Goal: Information Seeking & Learning: Find specific page/section

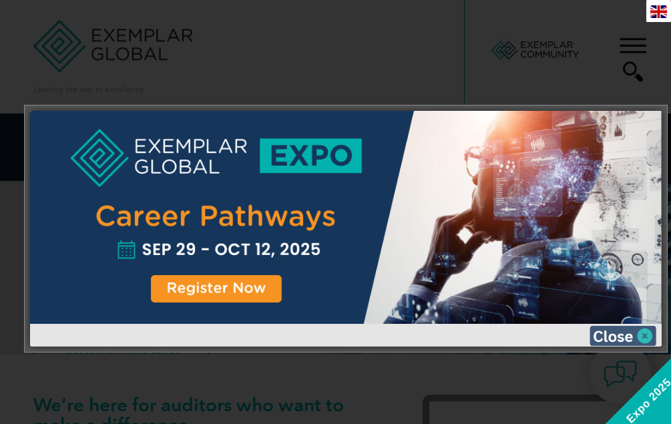
click at [645, 334] on img at bounding box center [622, 336] width 67 height 20
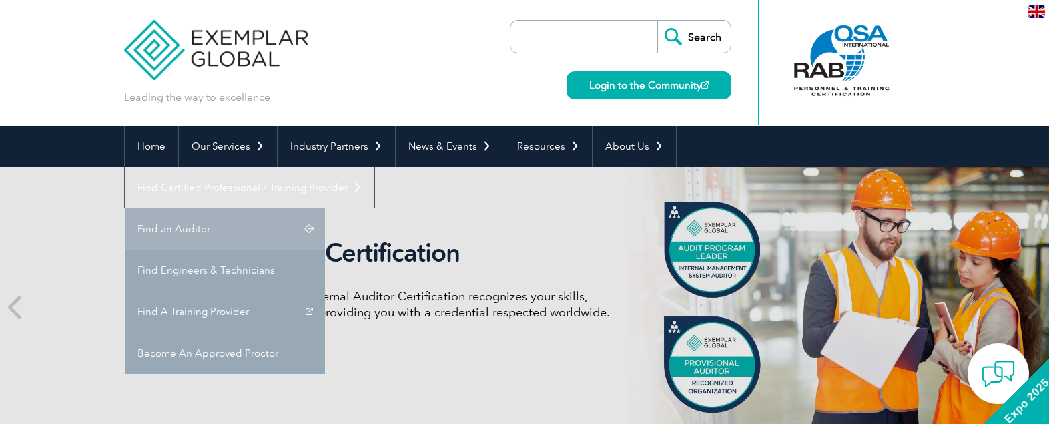
click at [325, 208] on link "Find an Auditor" at bounding box center [225, 228] width 200 height 41
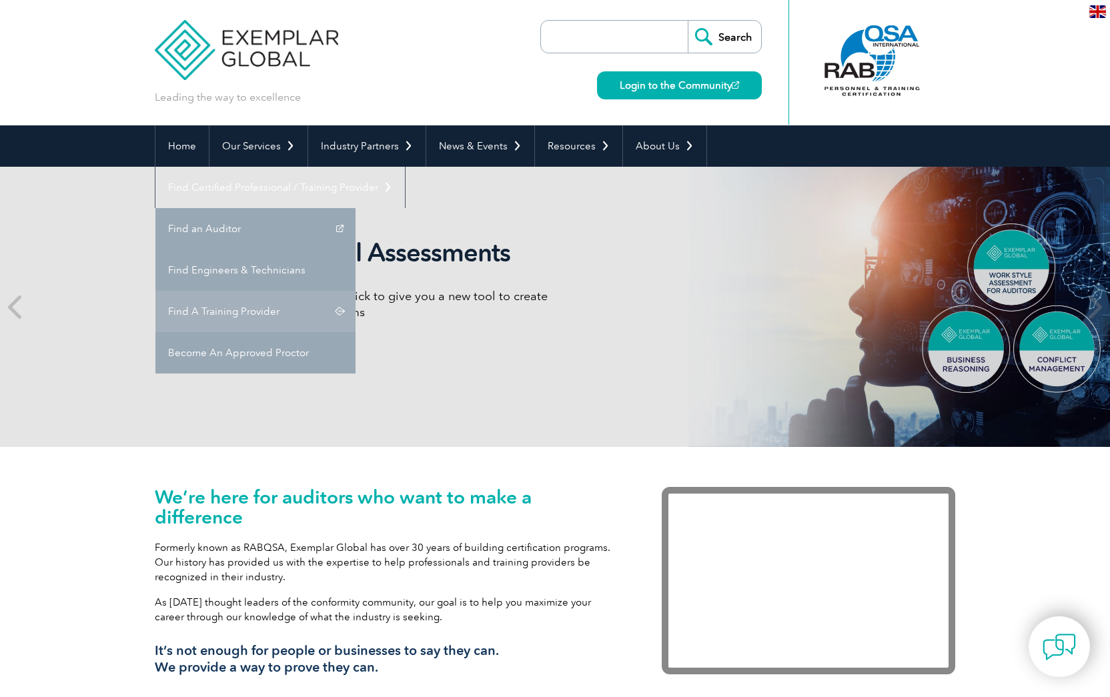
click at [356, 291] on link "Find A Training Provider" at bounding box center [255, 311] width 200 height 41
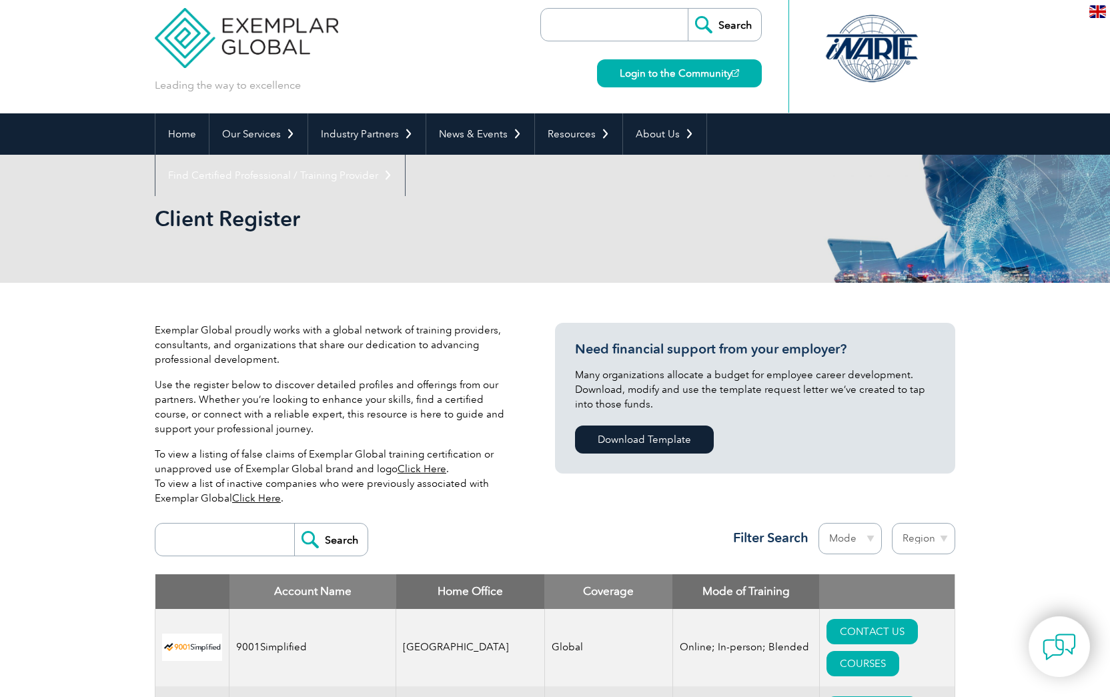
scroll to position [13, 0]
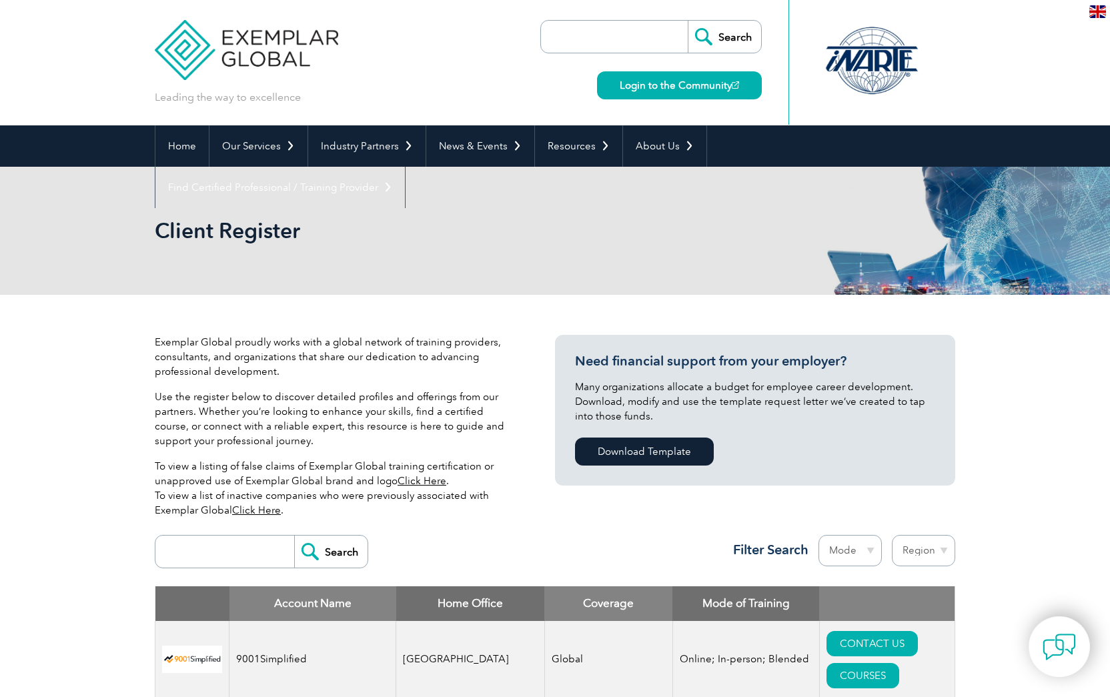
scroll to position [13, 0]
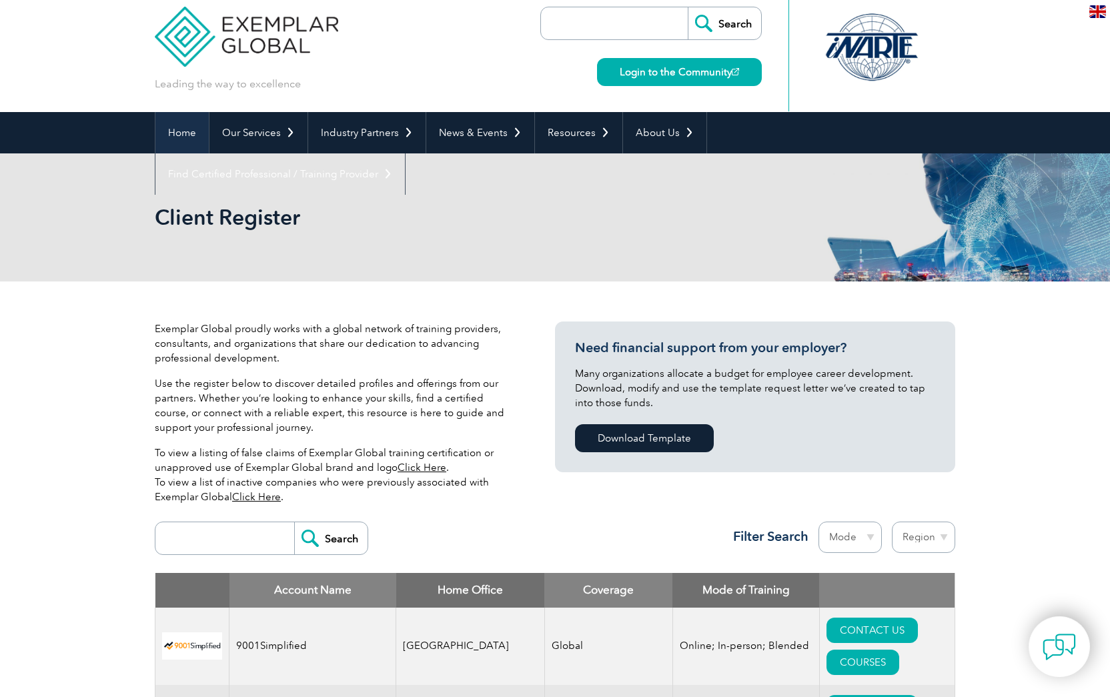
click at [181, 131] on link "Home" at bounding box center [181, 132] width 53 height 41
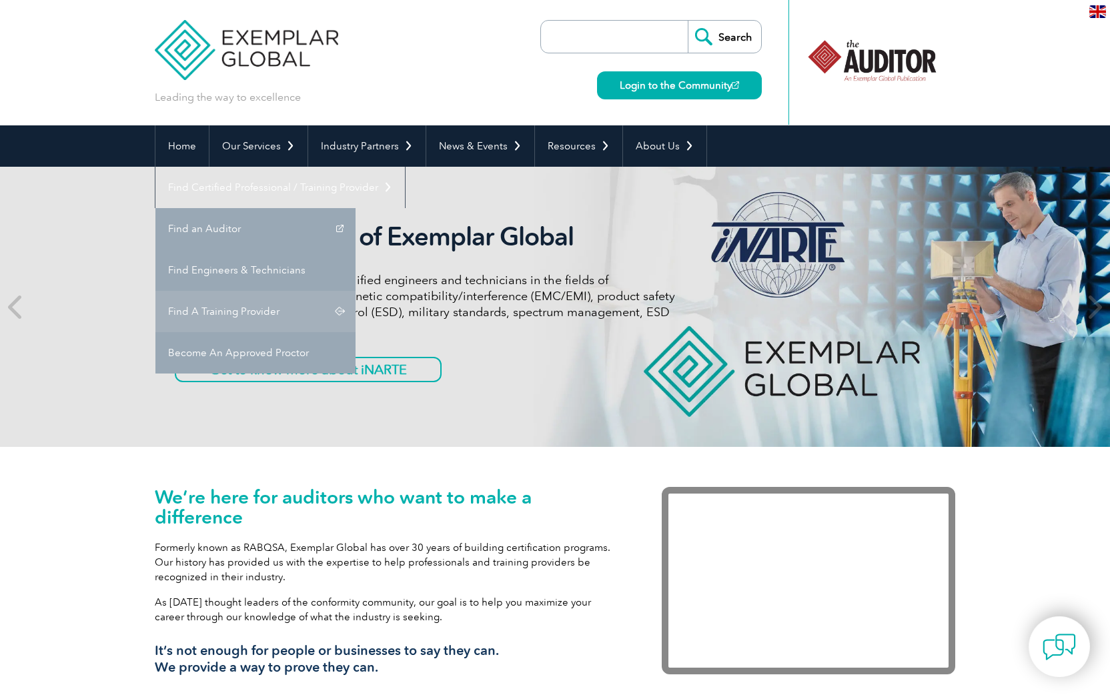
click at [356, 291] on link "Find A Training Provider" at bounding box center [255, 311] width 200 height 41
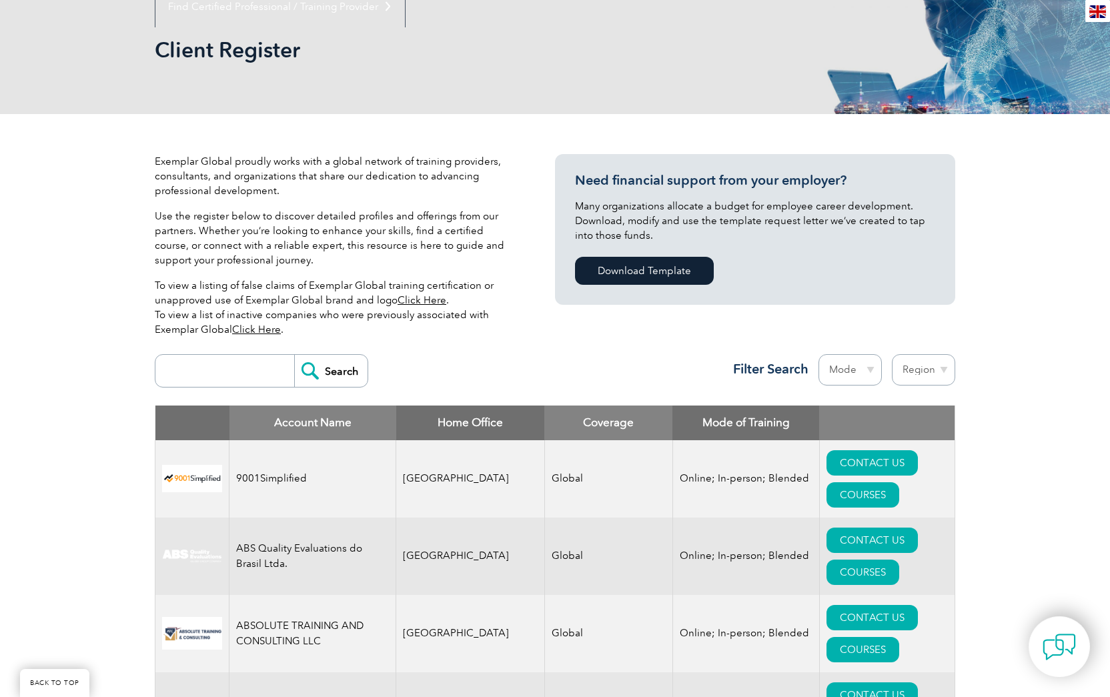
scroll to position [186, 0]
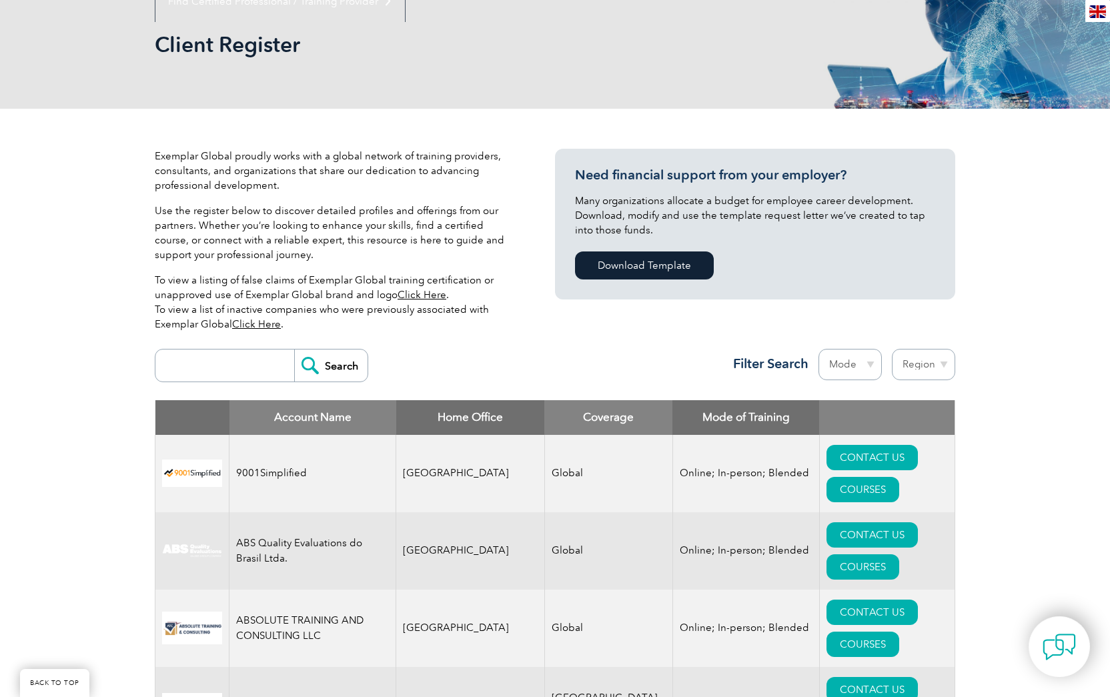
click at [210, 368] on input "search" at bounding box center [228, 366] width 132 height 32
type input "Strategic"
click at [336, 366] on input "Search" at bounding box center [330, 366] width 73 height 32
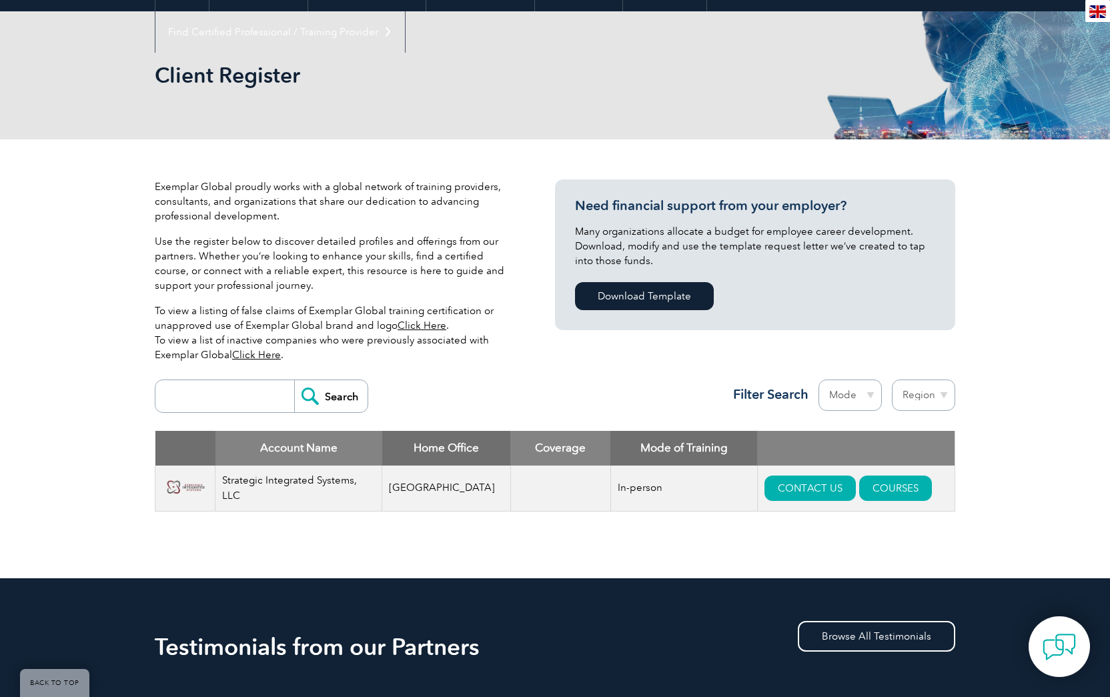
scroll to position [155, 0]
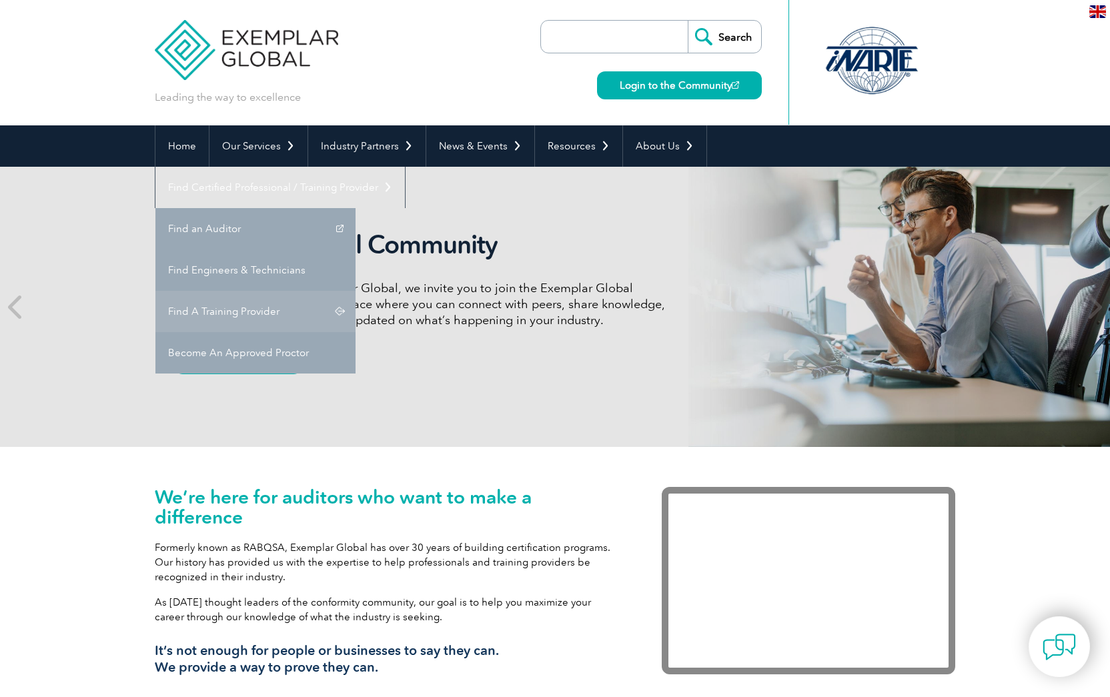
drag, startPoint x: 780, startPoint y: 271, endPoint x: 771, endPoint y: 270, distance: 8.7
click at [356, 291] on link "Find A Training Provider" at bounding box center [255, 311] width 200 height 41
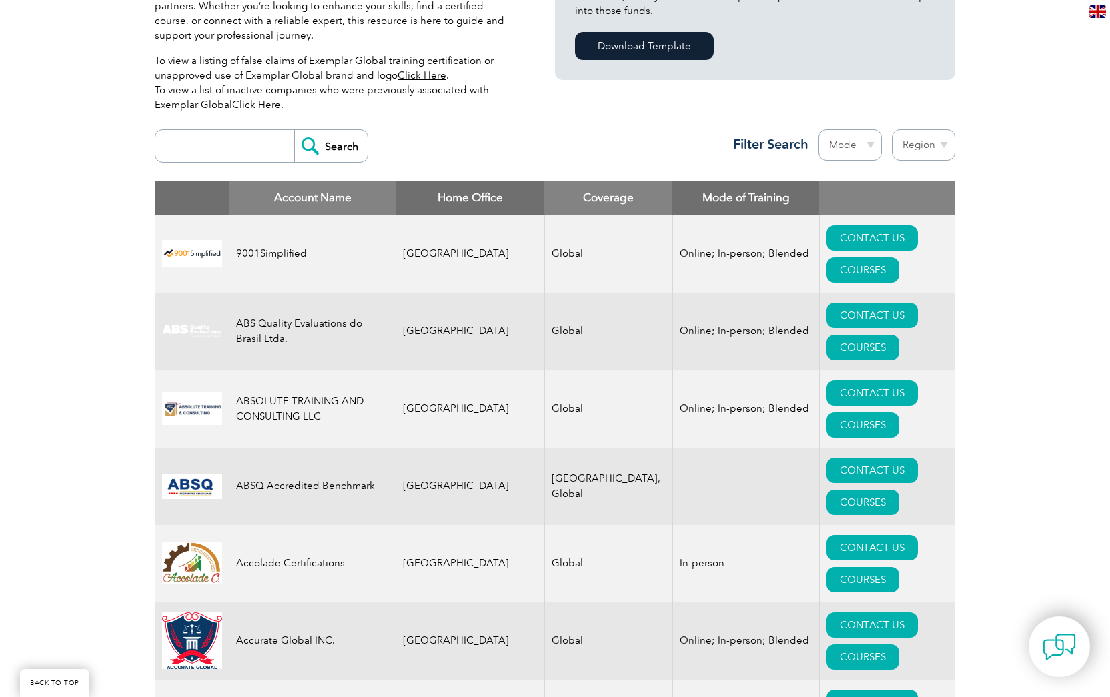
scroll to position [403, 0]
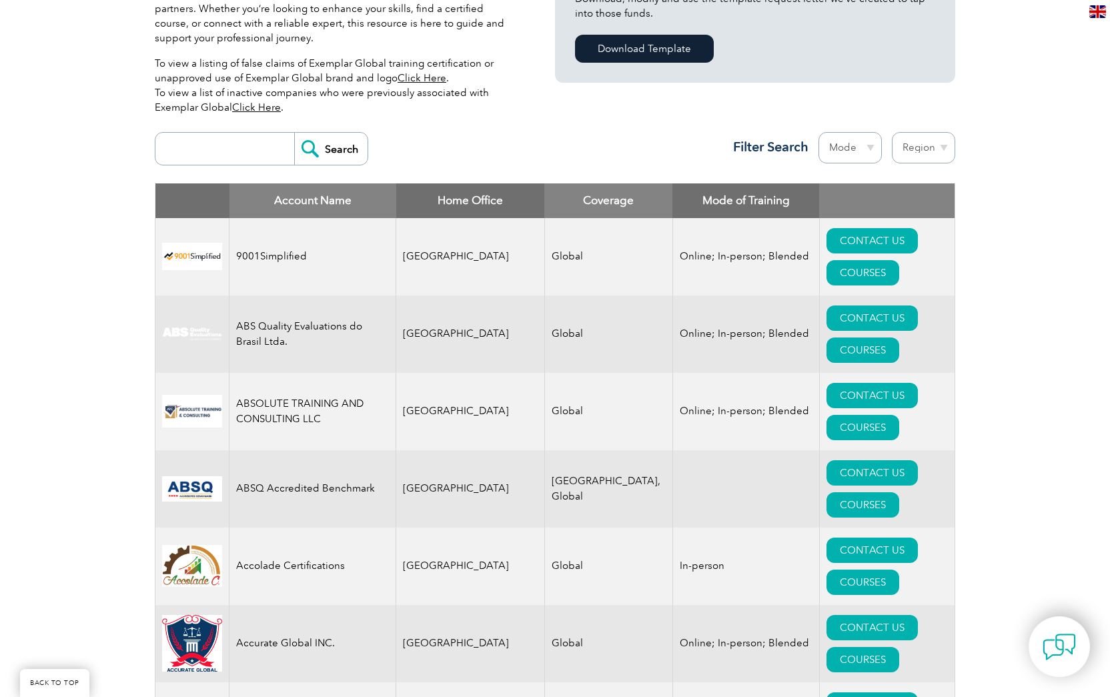
drag, startPoint x: 208, startPoint y: 152, endPoint x: 200, endPoint y: 158, distance: 9.5
click at [208, 152] on input "search" at bounding box center [228, 149] width 132 height 32
type input "QLC"
click at [332, 149] on input "Search" at bounding box center [330, 149] width 73 height 32
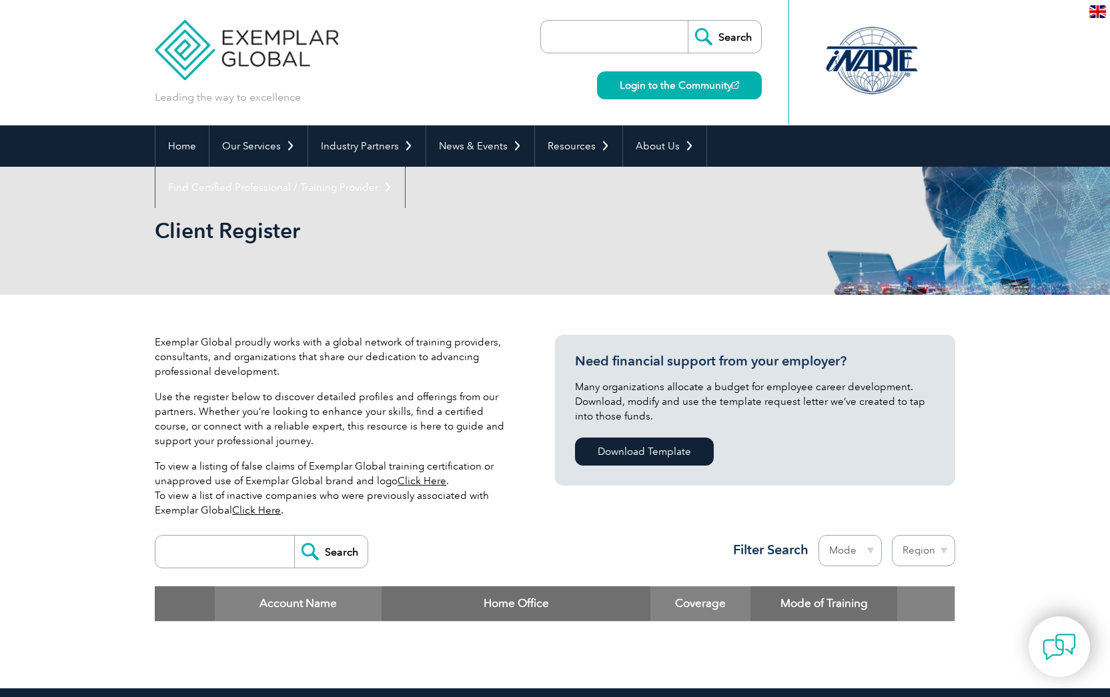
click at [195, 558] on input "search" at bounding box center [228, 552] width 132 height 32
type input "for training"
click at [332, 552] on input "Search" at bounding box center [330, 552] width 73 height 32
click at [328, 550] on input "Search" at bounding box center [330, 552] width 73 height 32
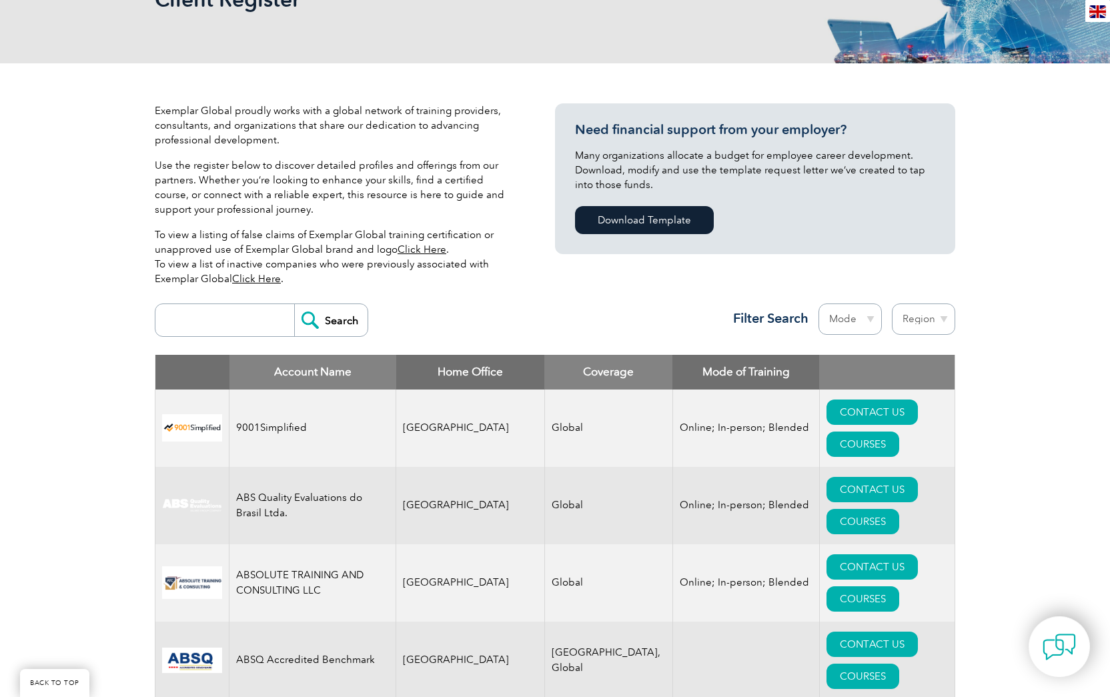
scroll to position [273, 0]
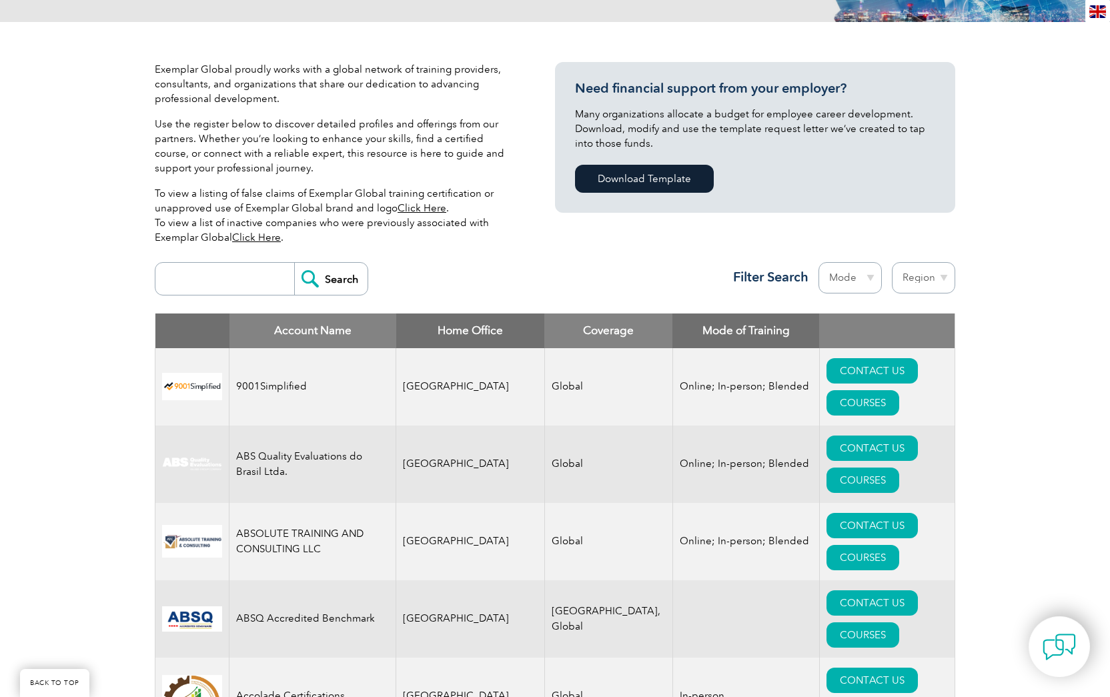
click at [187, 287] on input "search" at bounding box center [228, 279] width 132 height 32
type input "for training"
click at [332, 279] on input "Search" at bounding box center [330, 279] width 73 height 32
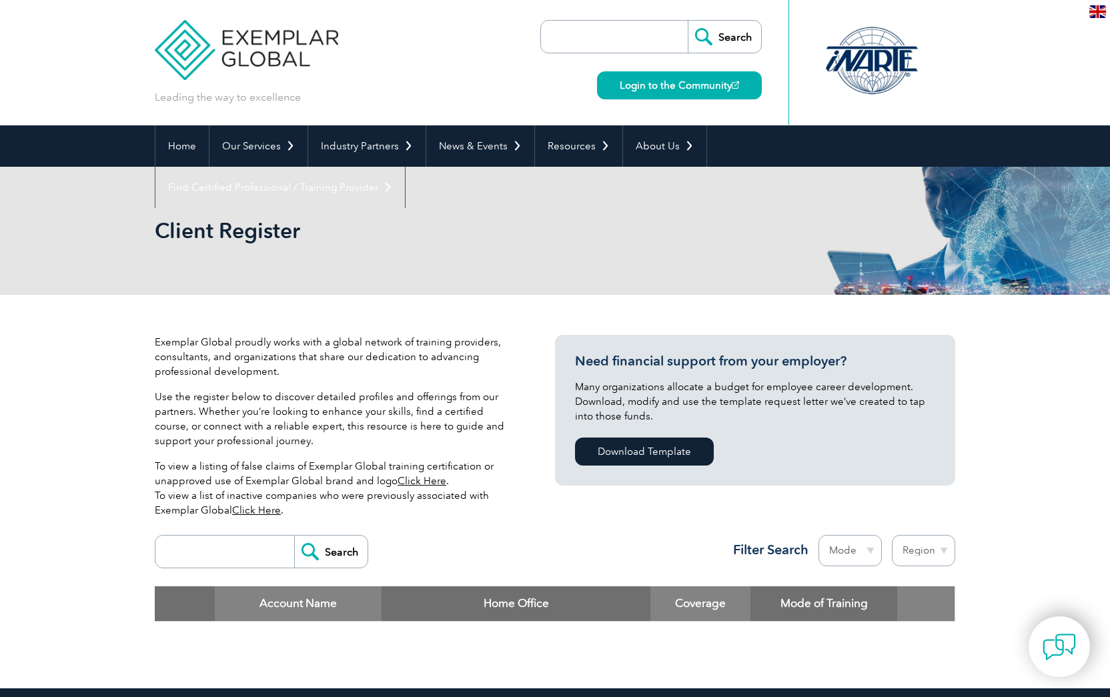
click at [229, 556] on input "search" at bounding box center [228, 552] width 132 height 32
click at [339, 554] on input "Search" at bounding box center [330, 552] width 73 height 32
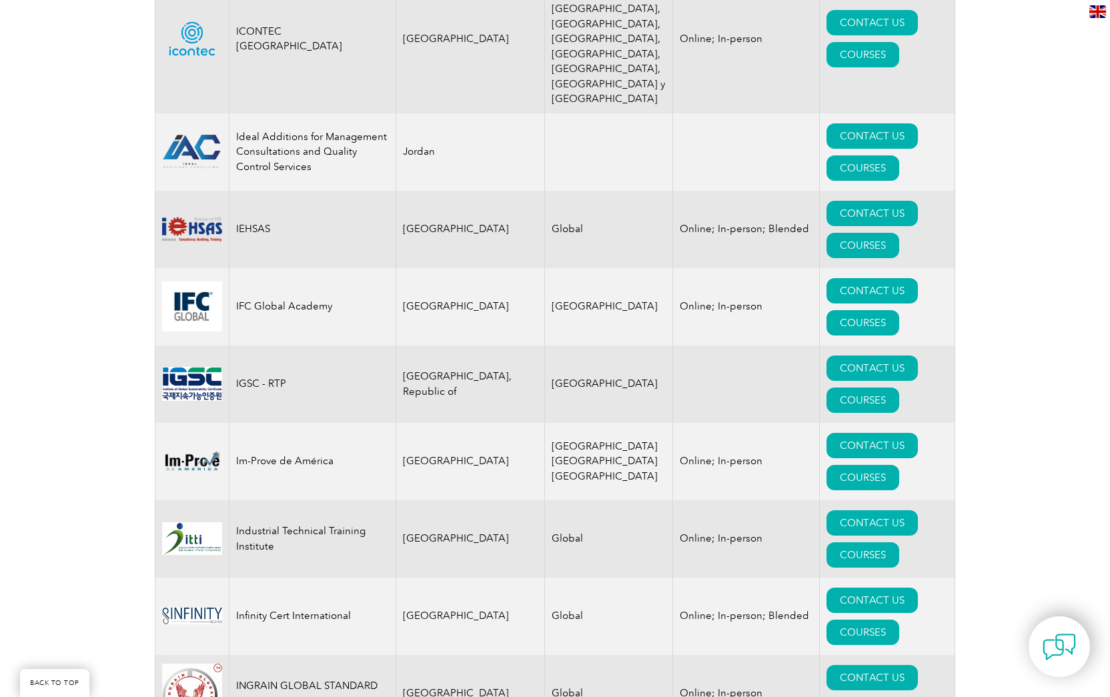
scroll to position [9517, 0]
